Goal: Find contact information: Find contact information

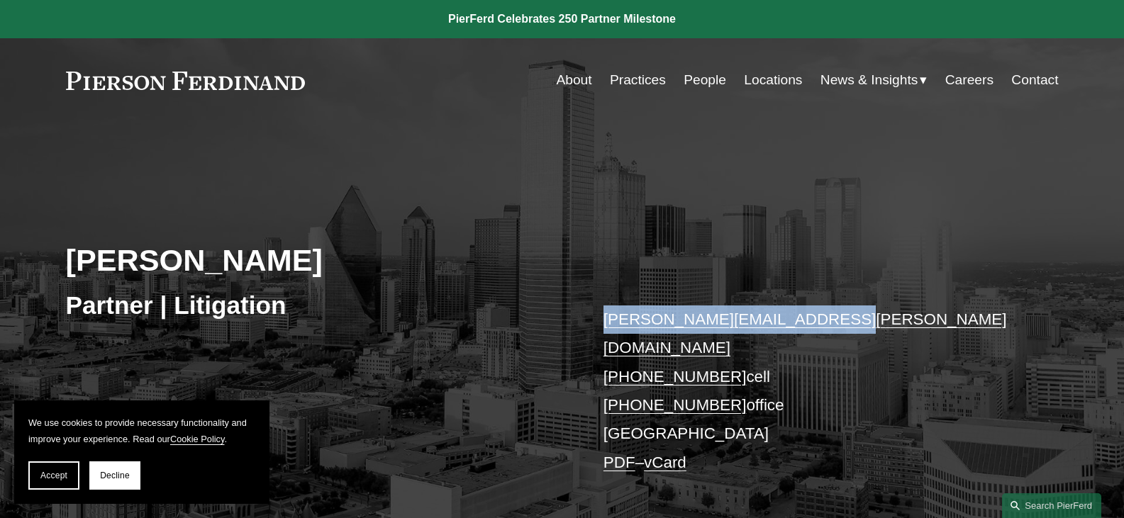
drag, startPoint x: 838, startPoint y: 327, endPoint x: 596, endPoint y: 313, distance: 242.1
click at [596, 313] on div "Lynnette Warman Partner | Litigation lynnette.warman@pierferd.com +1.214.693.65…" at bounding box center [562, 338] width 1124 height 364
copy link "lynnette.warman@pierferd.com"
click at [661, 454] on link "vCard" at bounding box center [665, 463] width 43 height 18
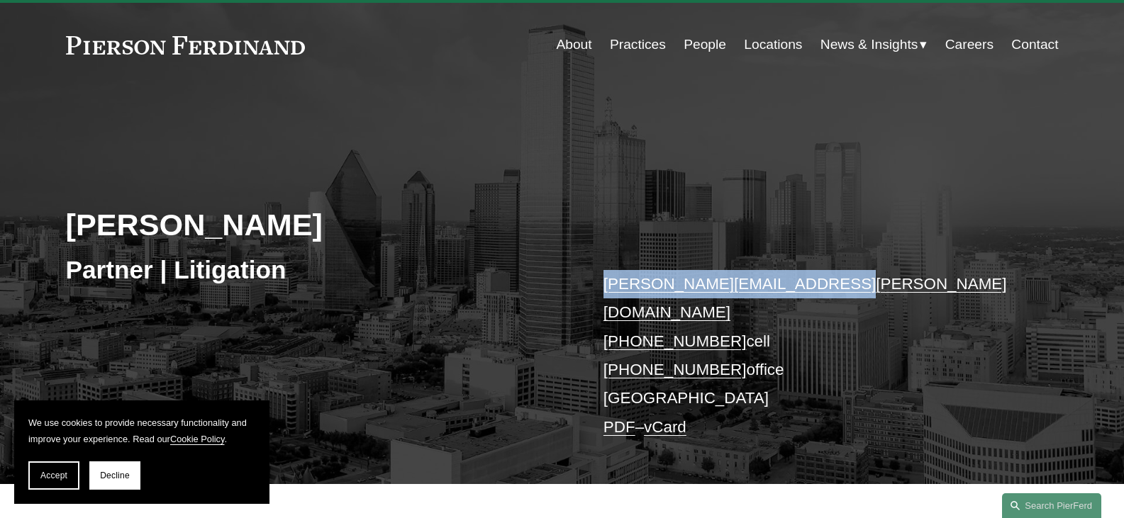
scroll to position [32, 0]
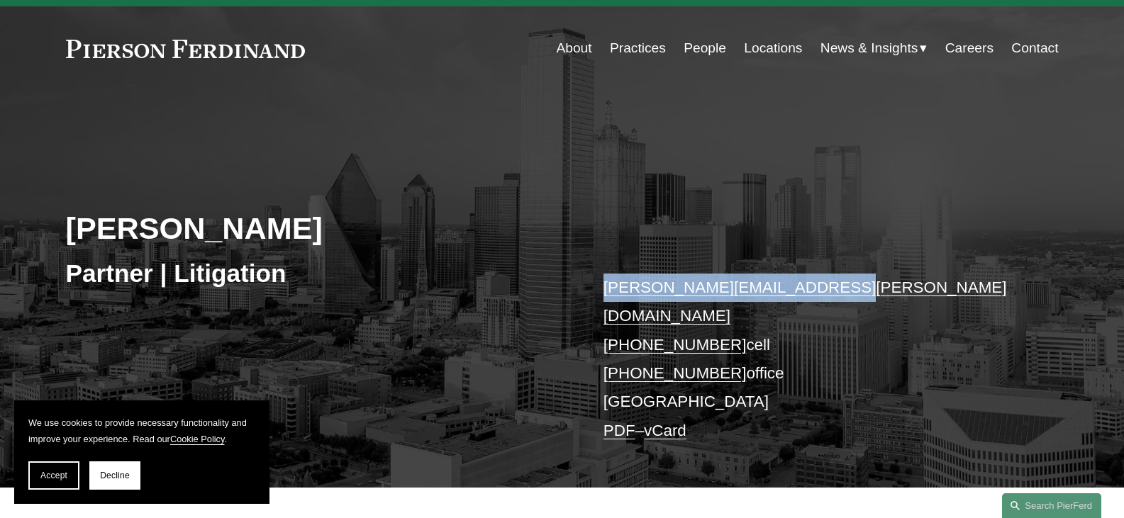
click at [620, 422] on link "PDF" at bounding box center [619, 431] width 32 height 18
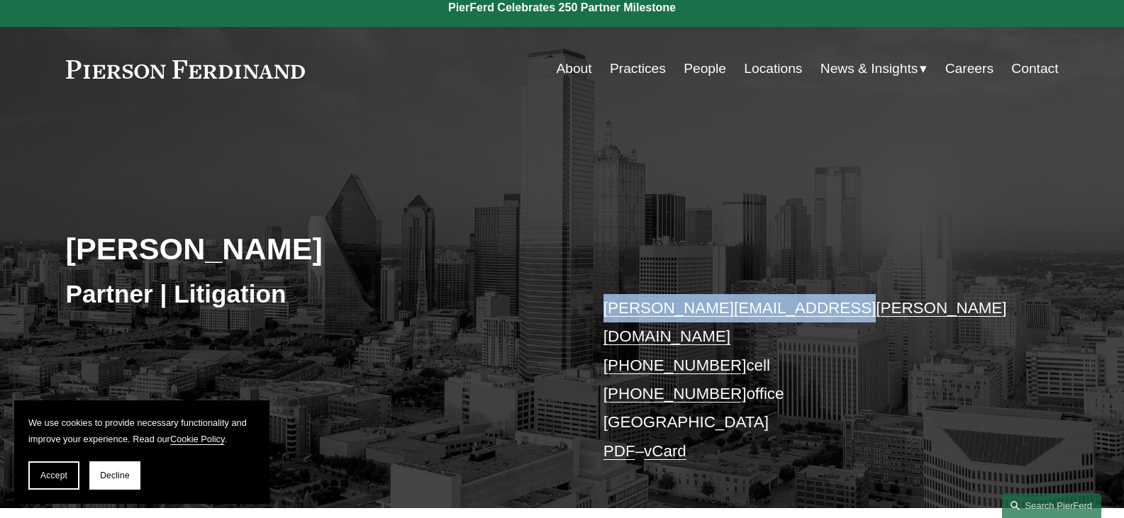
scroll to position [0, 0]
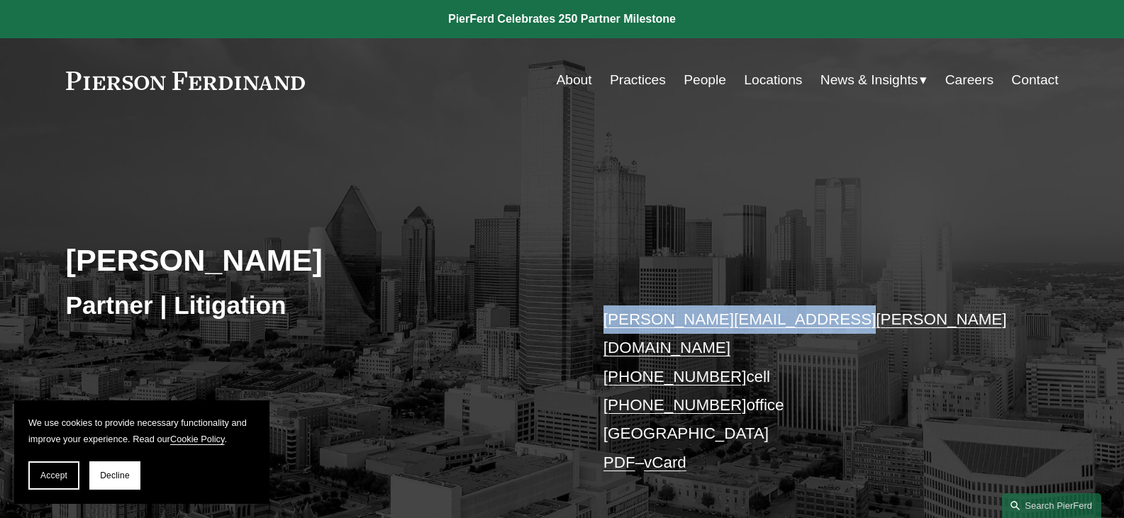
click at [767, 82] on link "Locations" at bounding box center [773, 80] width 58 height 27
click at [775, 79] on link "Locations" at bounding box center [773, 80] width 58 height 27
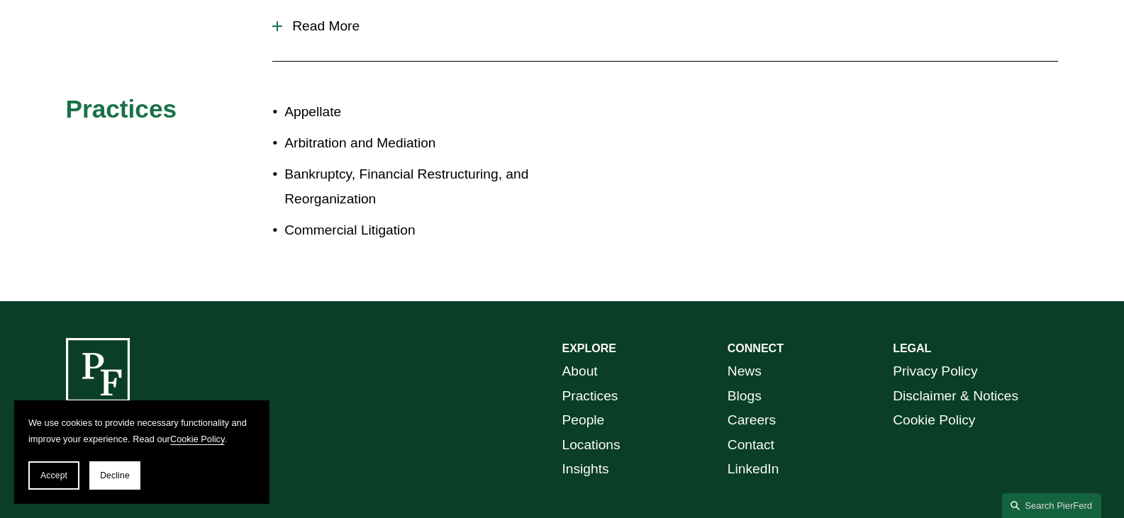
scroll to position [812, 0]
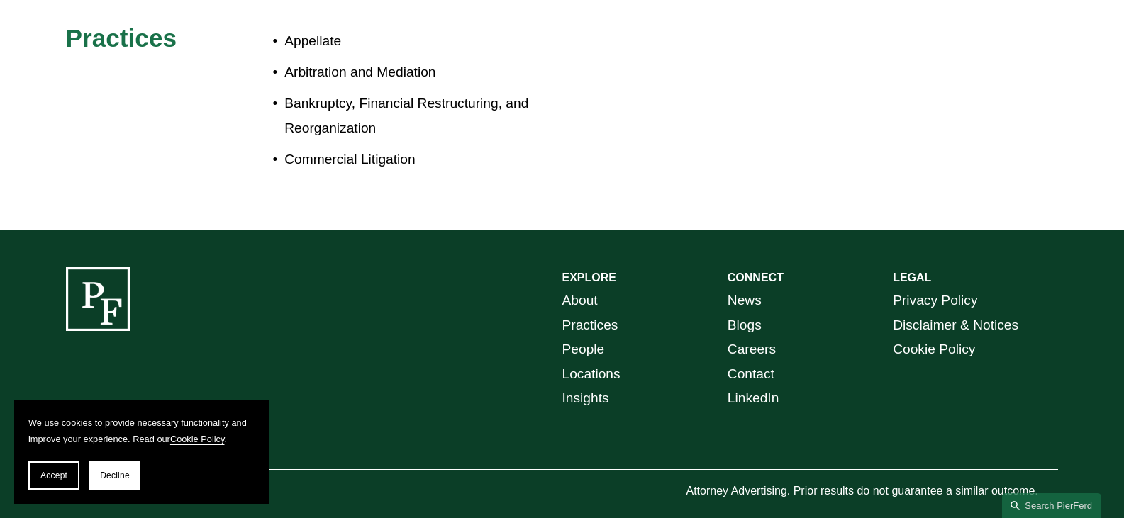
click at [586, 337] on link "People" at bounding box center [583, 349] width 43 height 25
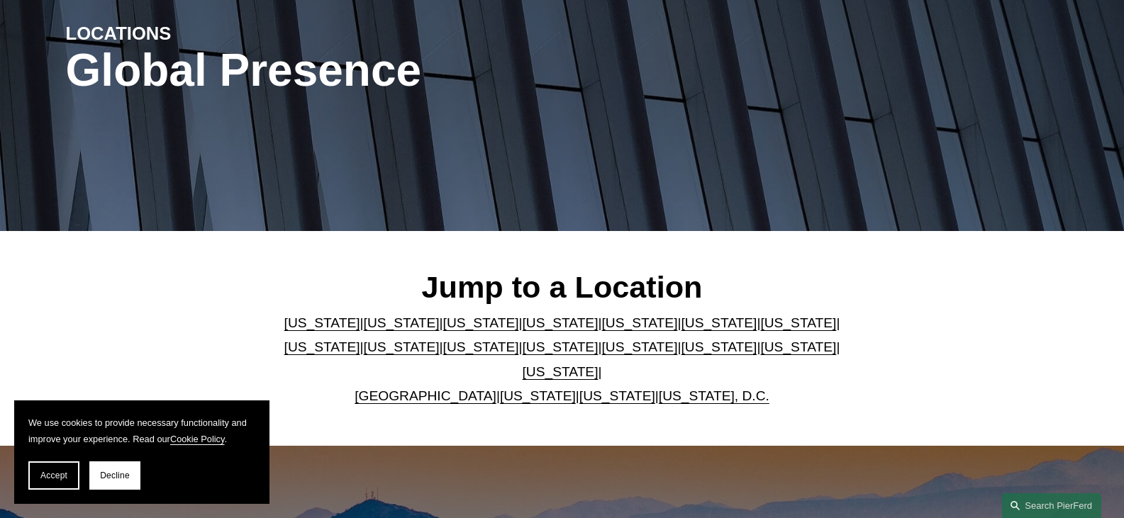
scroll to position [425, 0]
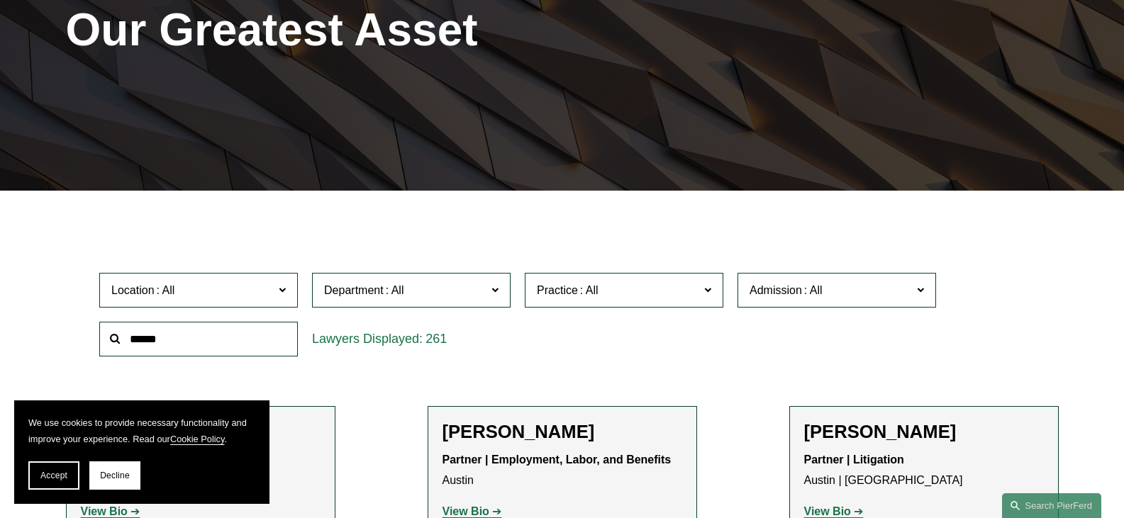
scroll to position [284, 0]
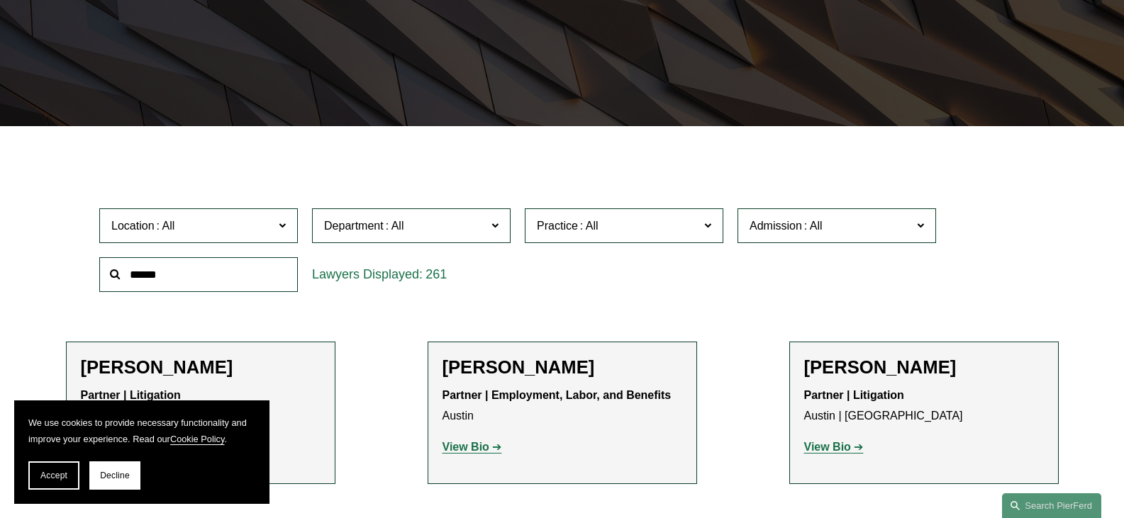
click at [167, 241] on label "Location" at bounding box center [198, 225] width 199 height 35
click at [0, 0] on link "[GEOGRAPHIC_DATA]" at bounding box center [0, 0] width 0 height 0
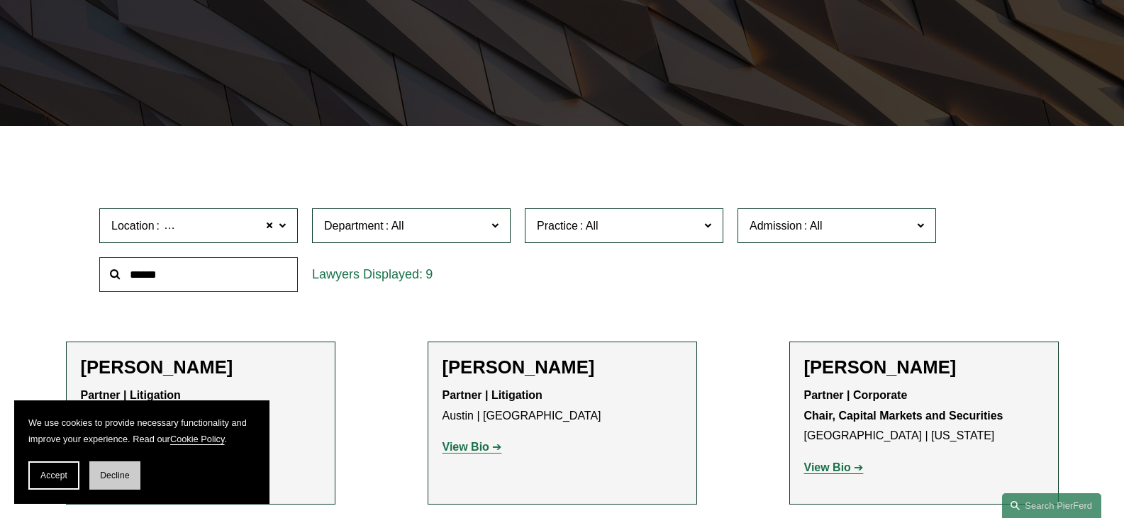
click at [103, 479] on span "Decline" at bounding box center [115, 476] width 30 height 10
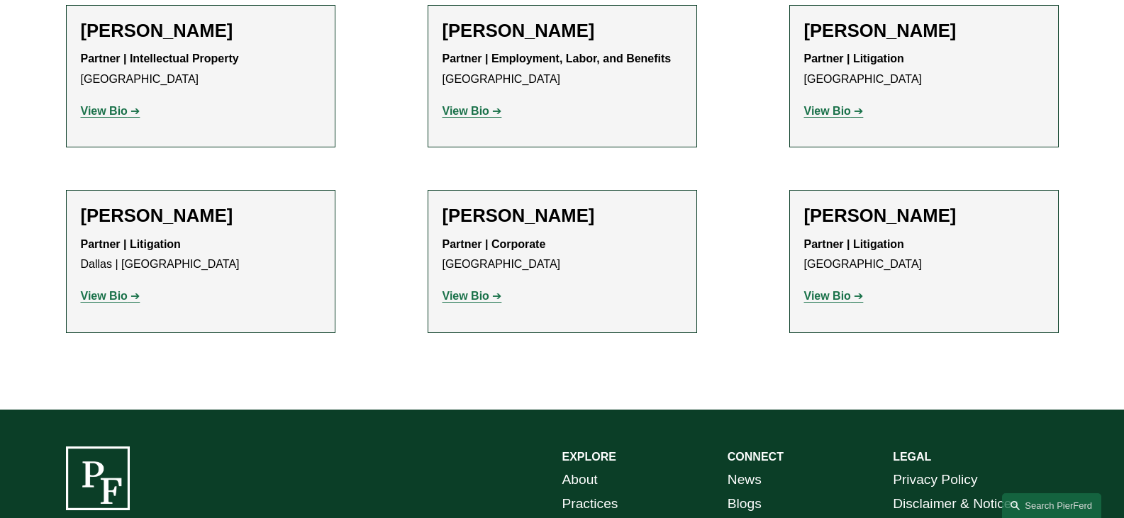
scroll to position [851, 0]
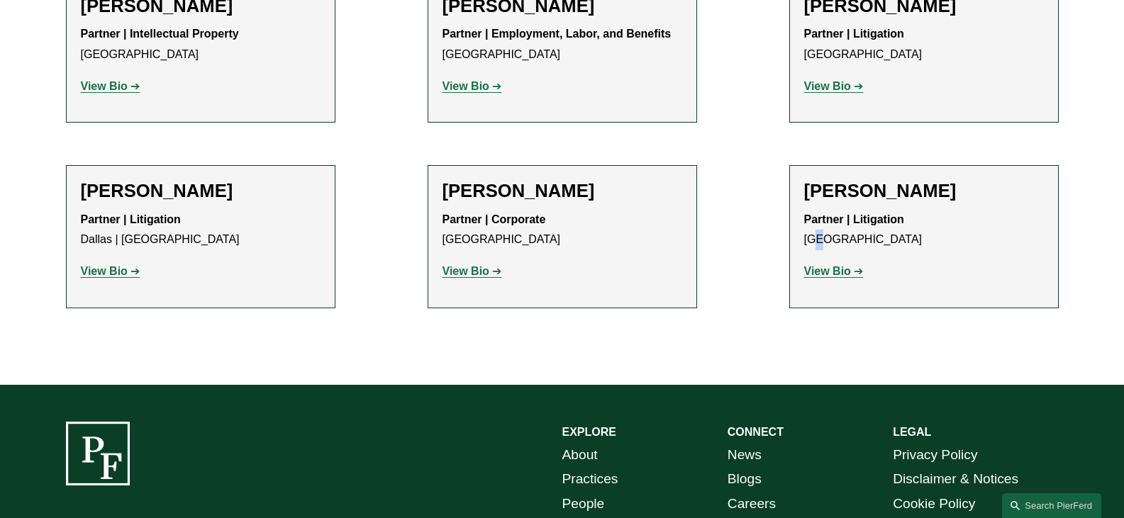
click at [820, 241] on p "Partner | Litigation Dallas" at bounding box center [924, 230] width 240 height 41
click at [814, 270] on strong "View Bio" at bounding box center [827, 271] width 47 height 12
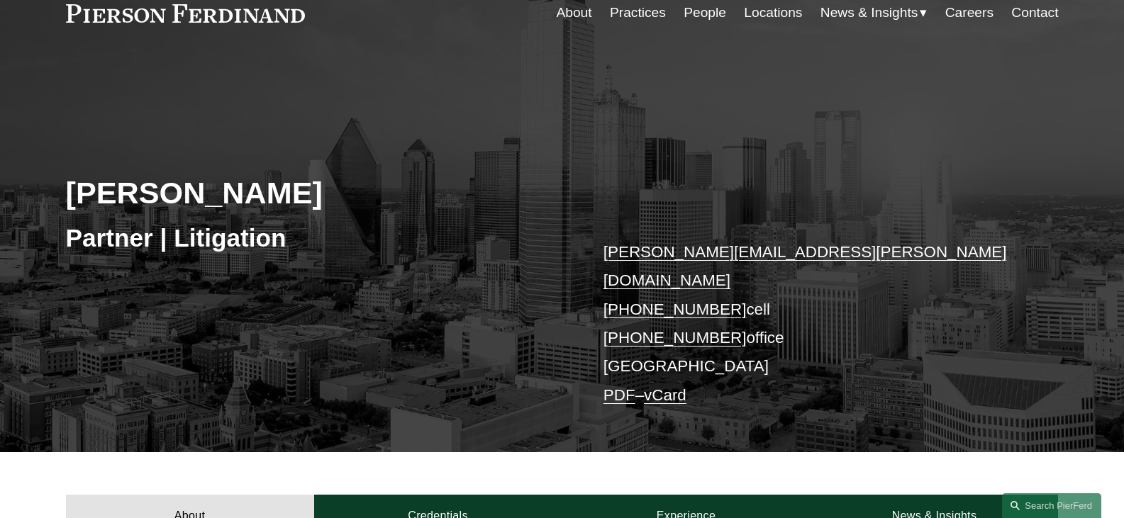
scroll to position [71, 0]
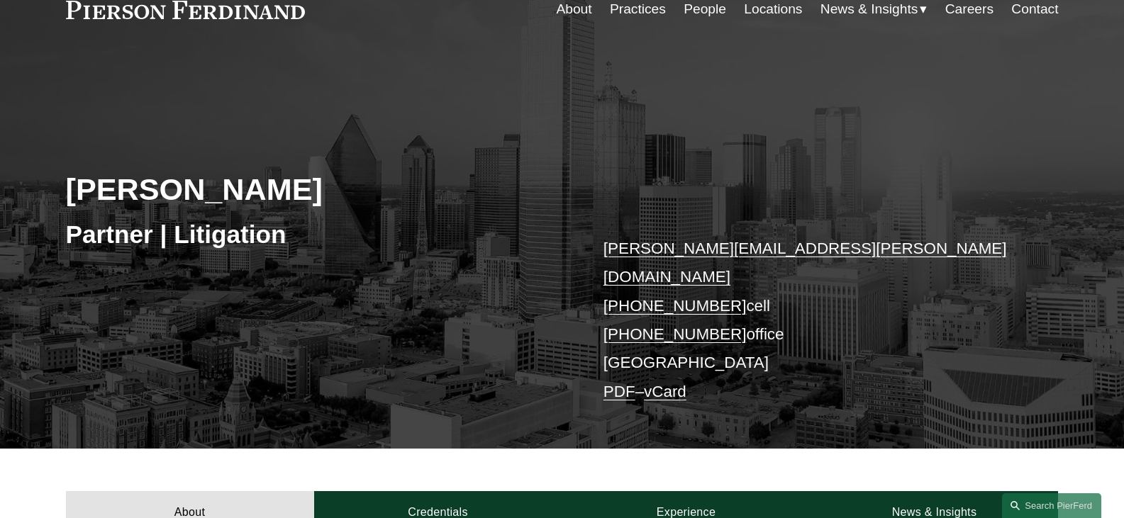
click at [753, 301] on p "lynnette.warman@pierferd.com +1.214.693.6525 cell +1.214.872.6319 office Dallas…" at bounding box center [809, 321] width 413 height 172
click at [760, 309] on p "lynnette.warman@pierferd.com +1.214.693.6525 cell +1.214.872.6319 office Dallas…" at bounding box center [809, 321] width 413 height 172
click at [629, 347] on p "lynnette.warman@pierferd.com +1.214.693.6525 cell +1.214.872.6319 office Dallas…" at bounding box center [809, 321] width 413 height 172
click at [647, 335] on p "lynnette.warman@pierferd.com +1.214.693.6525 cell +1.214.872.6319 office Dallas…" at bounding box center [809, 321] width 413 height 172
click at [666, 383] on link "vCard" at bounding box center [665, 392] width 43 height 18
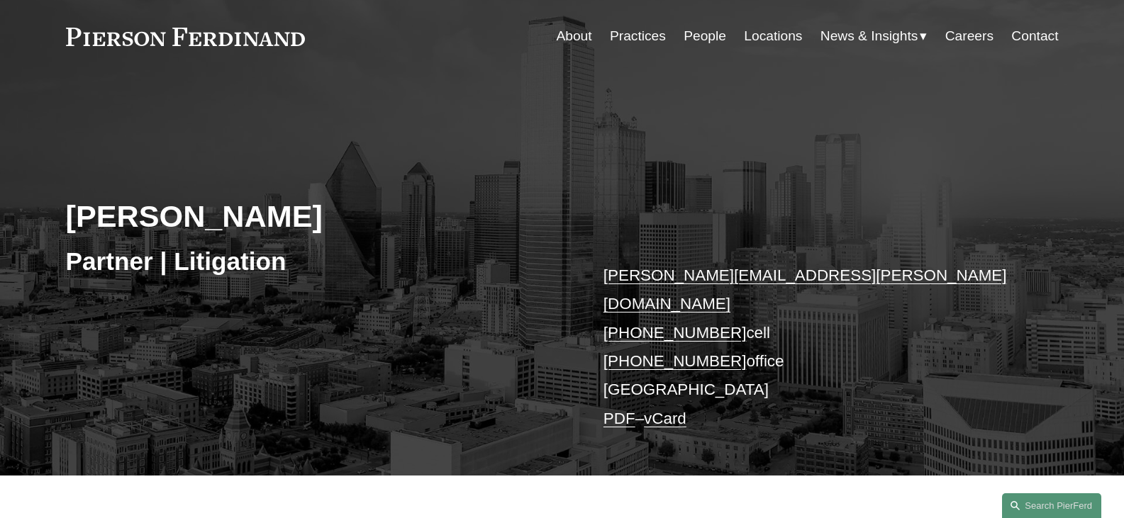
scroll to position [0, 0]
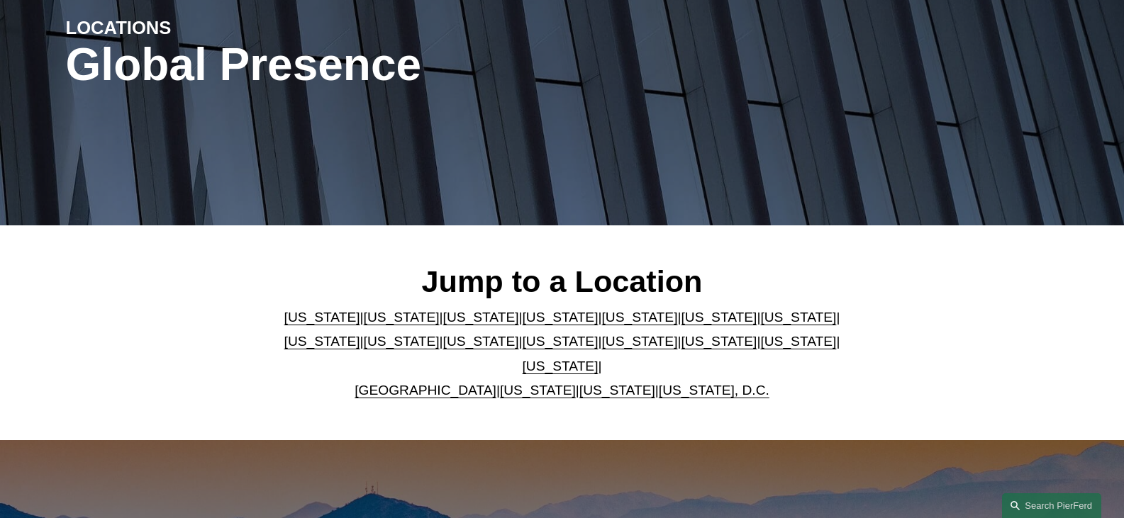
scroll to position [425, 0]
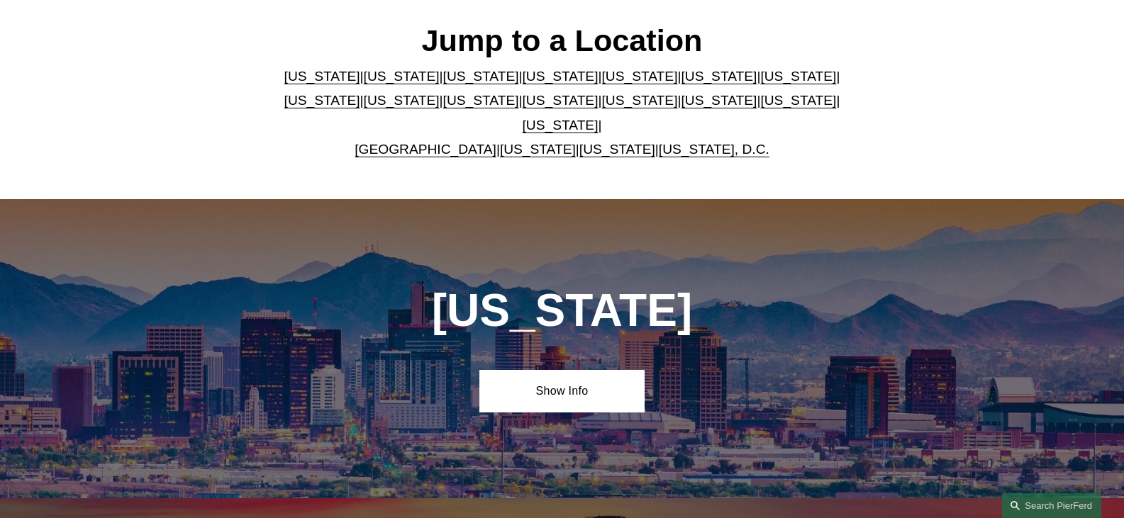
click at [598, 118] on link "[US_STATE]" at bounding box center [561, 125] width 76 height 15
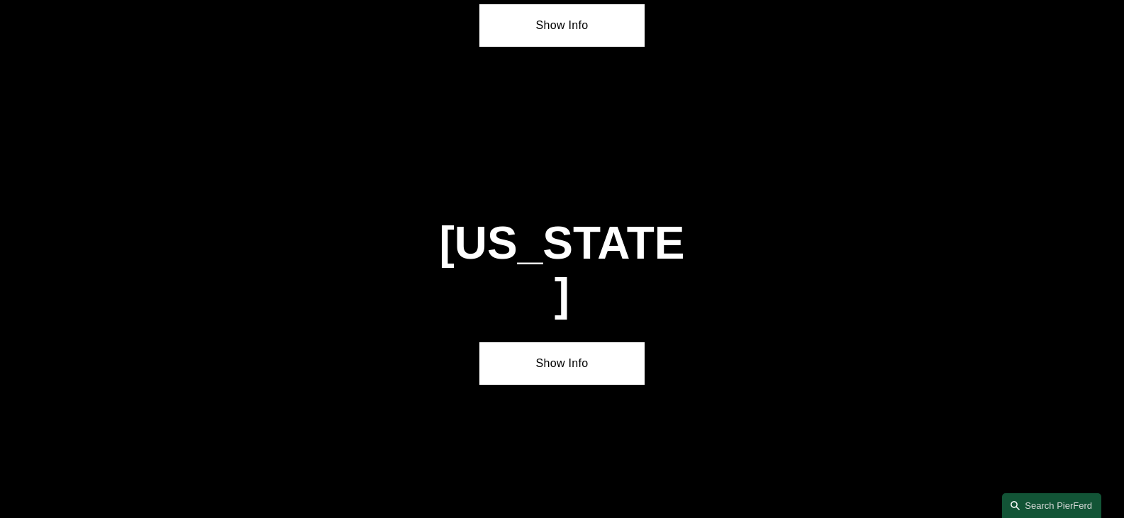
scroll to position [4796, 0]
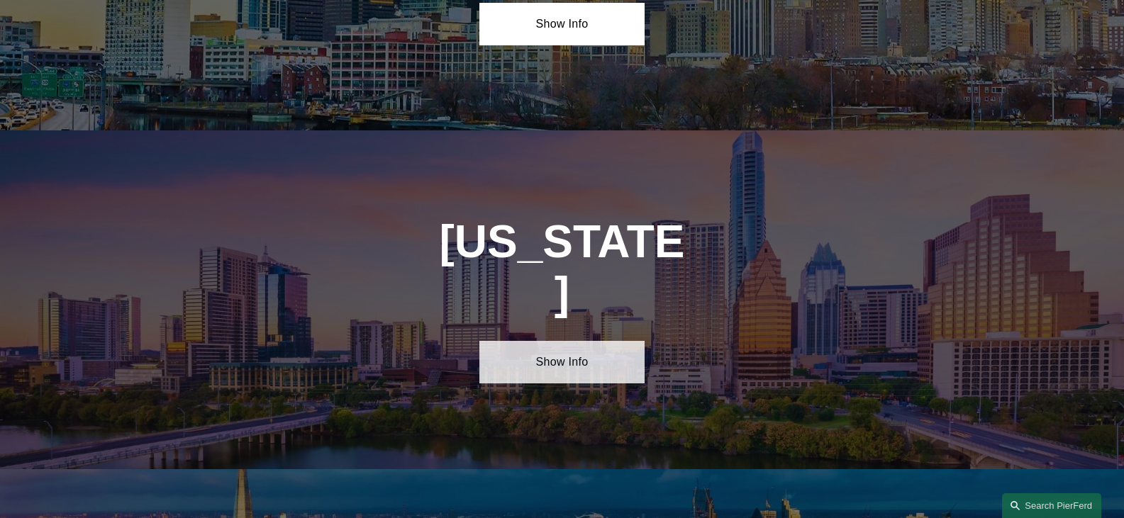
click at [576, 341] on link "Show Info" at bounding box center [561, 362] width 165 height 43
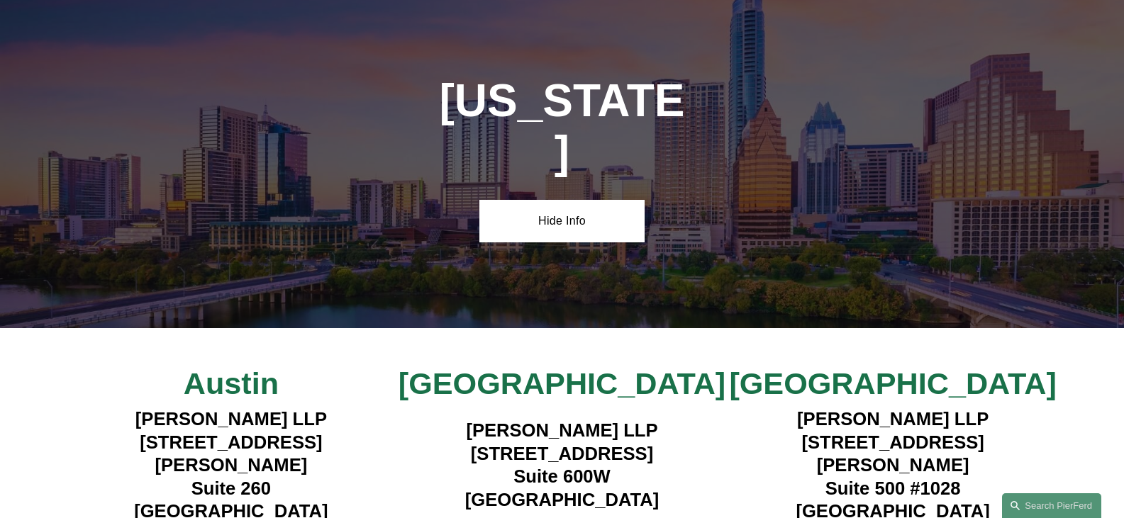
scroll to position [4938, 0]
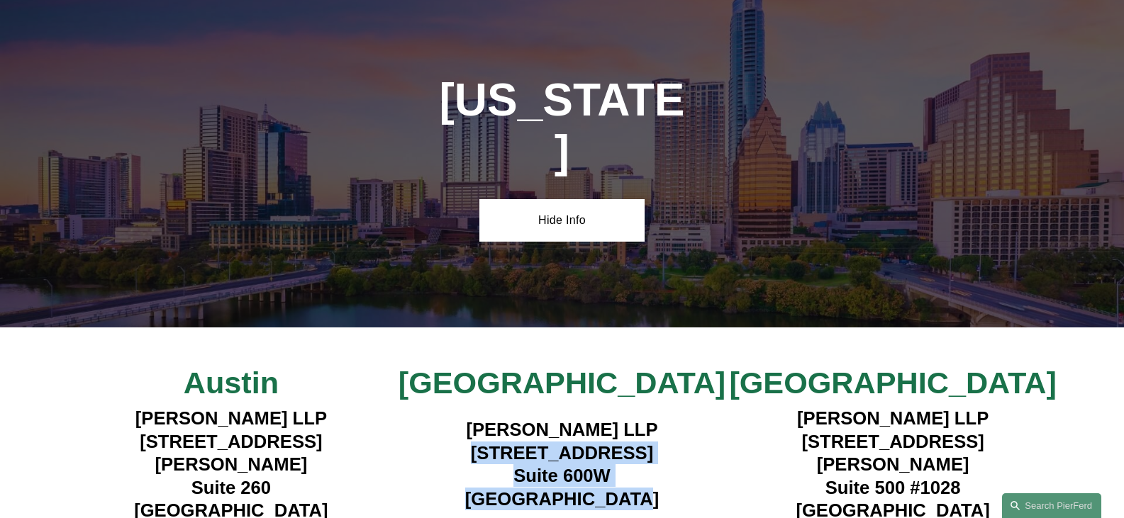
drag, startPoint x: 442, startPoint y: 283, endPoint x: 631, endPoint y: 328, distance: 194.5
click at [631, 418] on h4 "Pierson Ferdinand LLP 1341 W. Mockingbird Lane Suite 600W Dallas, TX 75247" at bounding box center [561, 464] width 331 height 92
